Goal: Task Accomplishment & Management: Manage account settings

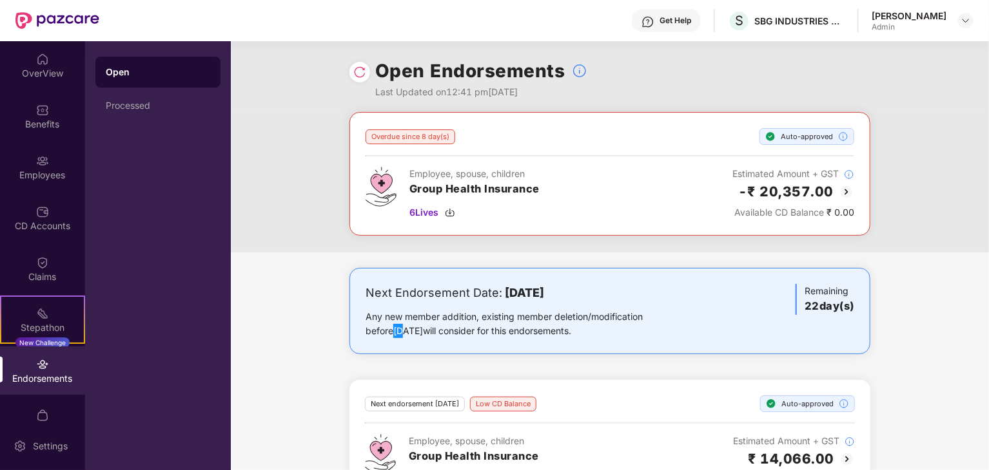
scroll to position [77, 0]
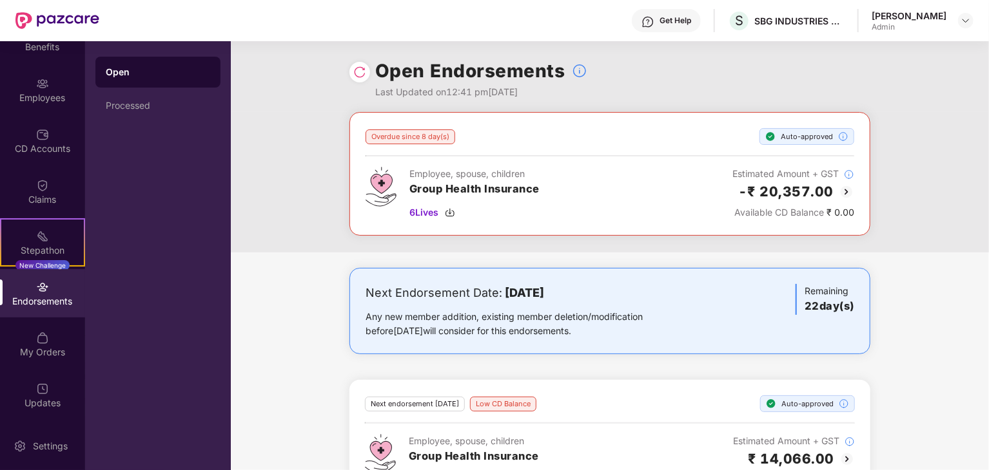
click at [907, 231] on div "Overdue since 8 day(s) Auto-approved Employee, spouse, children Group Health In…" at bounding box center [610, 182] width 758 height 140
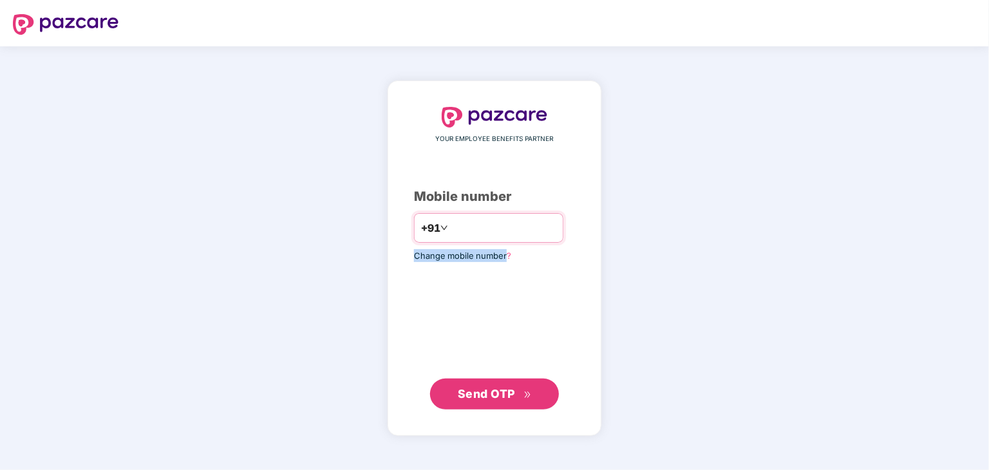
click at [474, 231] on div "YOUR EMPLOYEE BENEFITS PARTNER Mobile number +91 Change mobile number? Send OTP" at bounding box center [494, 258] width 161 height 303
click at [474, 231] on input "number" at bounding box center [503, 228] width 106 height 21
type input "**********"
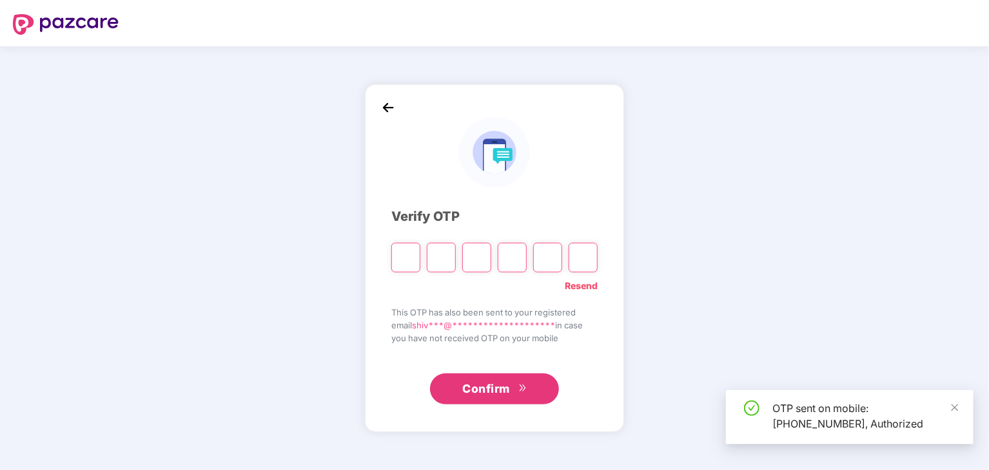
click at [405, 266] on input "Please enter verification code. Digit 1" at bounding box center [405, 258] width 29 height 30
drag, startPoint x: 409, startPoint y: 273, endPoint x: 403, endPoint y: 259, distance: 15.6
click at [403, 259] on div "**********" at bounding box center [494, 258] width 206 height 294
click at [403, 259] on input "Please enter verification code. Digit 1" at bounding box center [405, 258] width 29 height 30
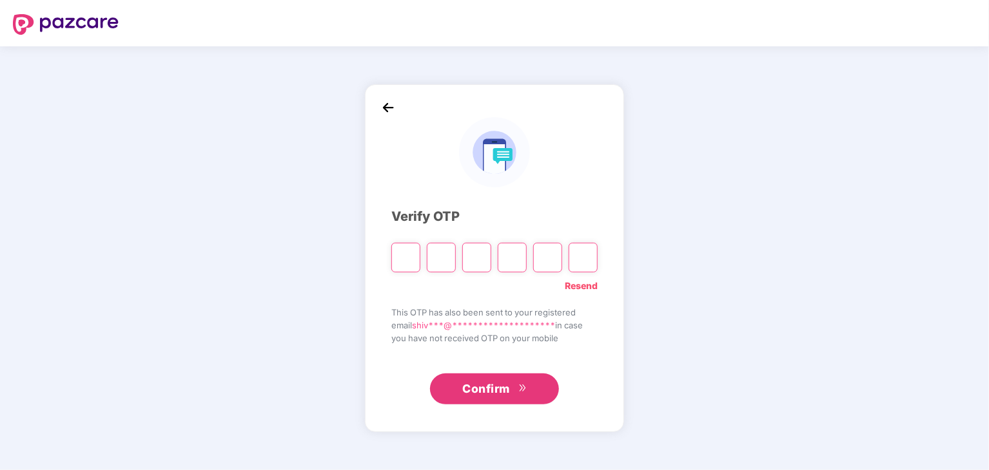
click at [406, 258] on input "Please enter verification code. Digit 1" at bounding box center [405, 258] width 29 height 30
type input "*"
click at [405, 264] on input "*" at bounding box center [405, 258] width 29 height 30
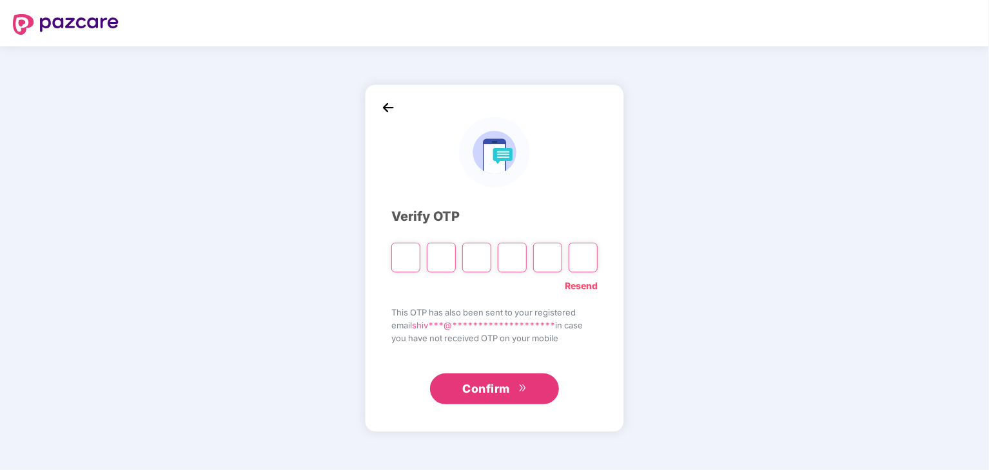
type input "*"
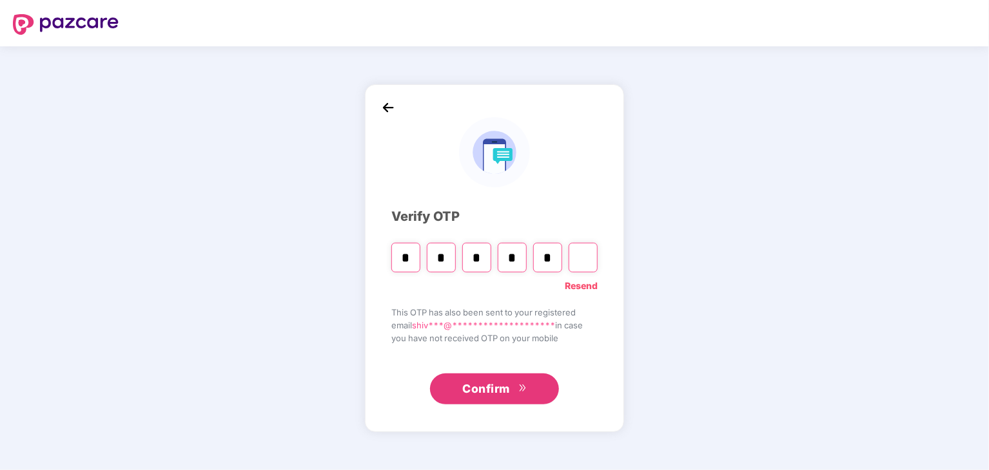
type input "*"
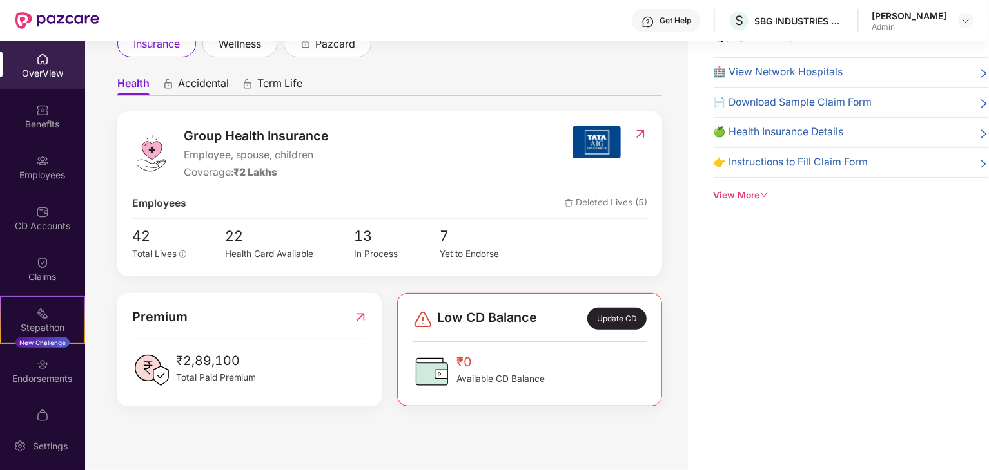
scroll to position [46, 0]
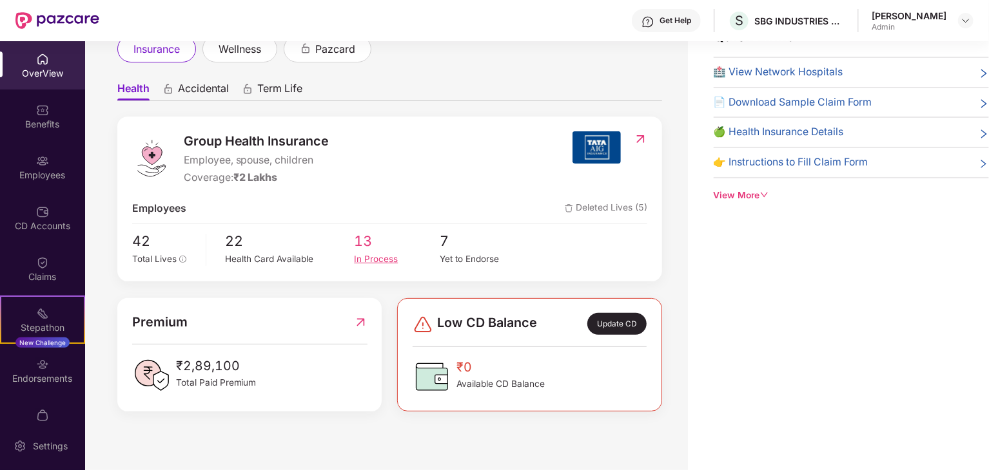
click at [363, 258] on div "In Process" at bounding box center [397, 260] width 86 height 14
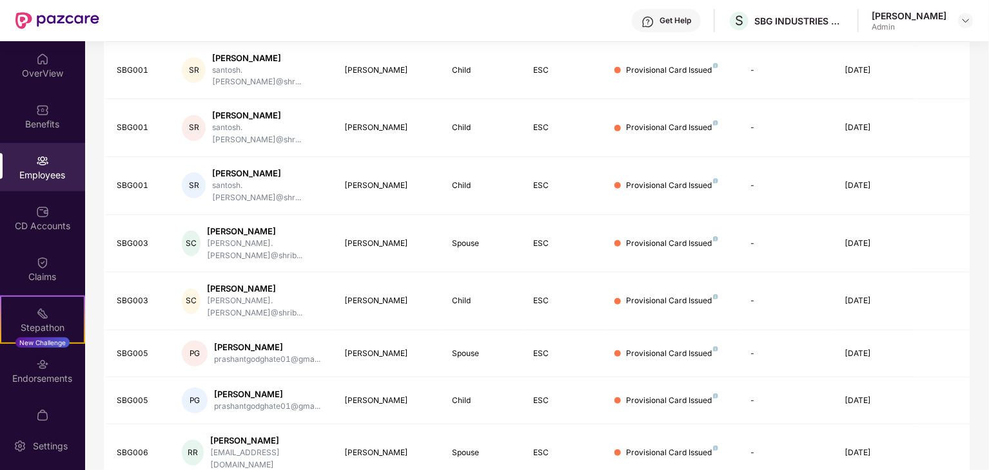
scroll to position [320, 0]
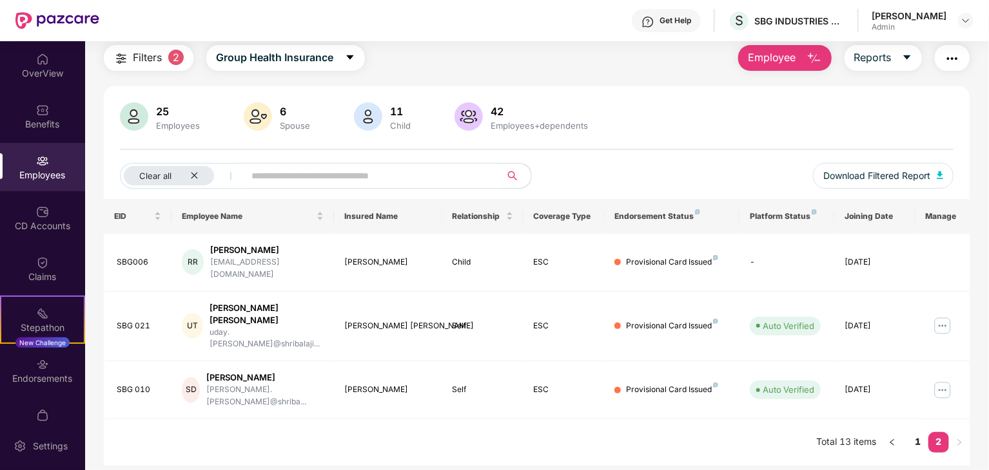
scroll to position [41, 0]
click at [894, 432] on button "button" at bounding box center [892, 442] width 21 height 21
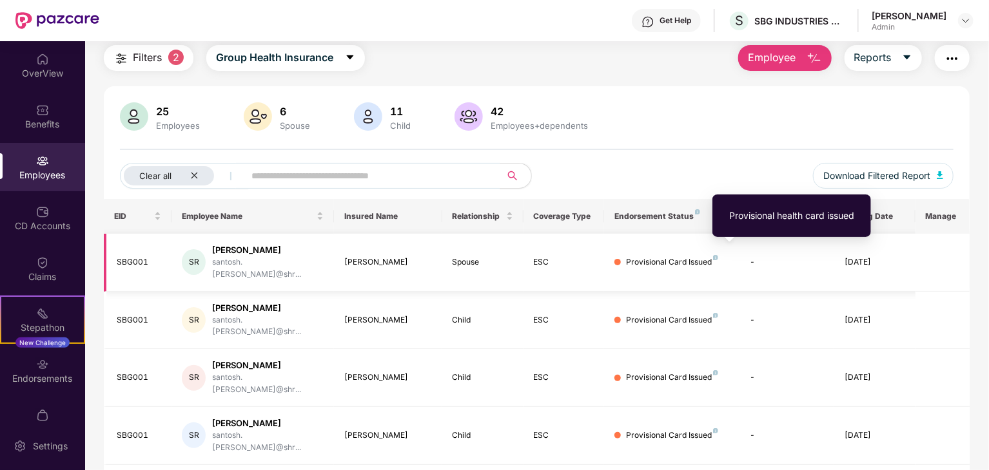
click at [717, 255] on img at bounding box center [715, 257] width 5 height 5
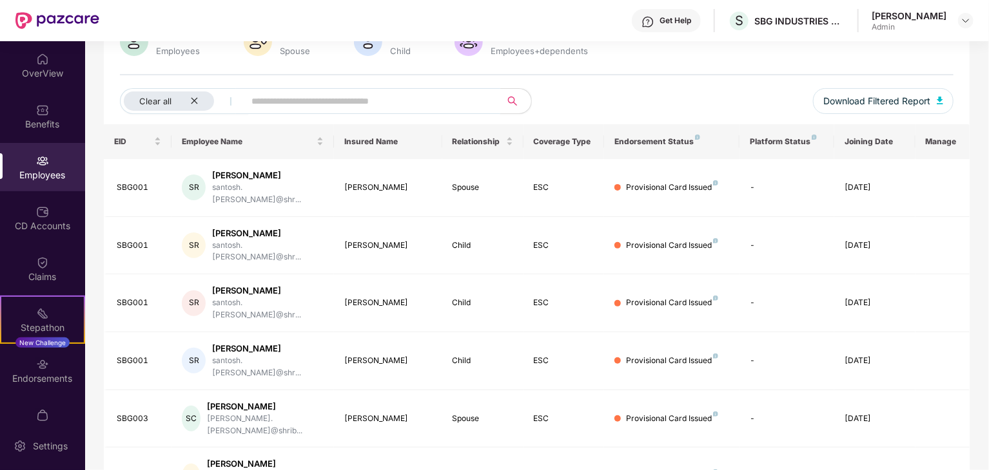
scroll to position [0, 0]
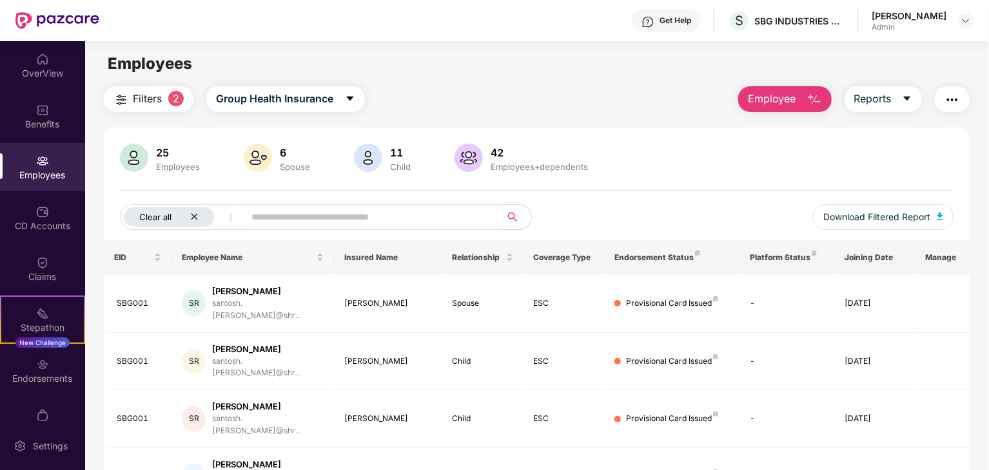
click at [199, 216] on div "Clear all" at bounding box center [169, 217] width 90 height 19
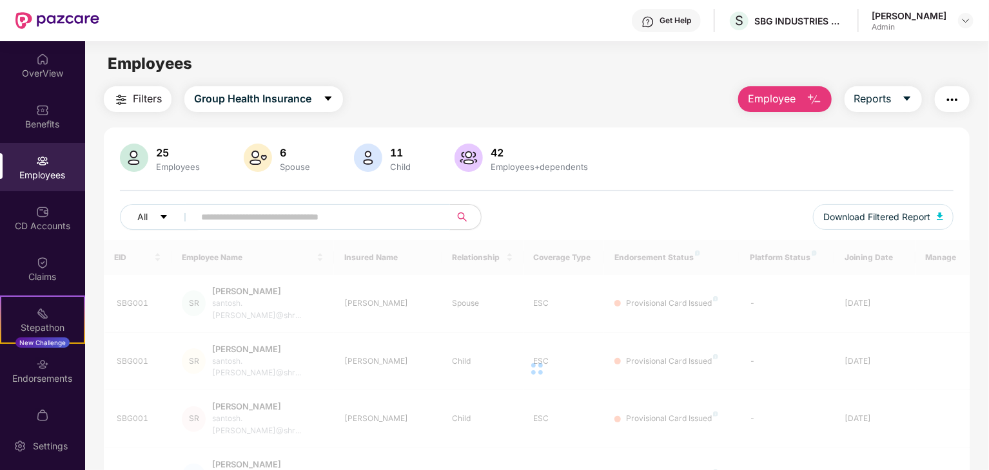
click at [217, 220] on input "text" at bounding box center [316, 217] width 231 height 19
